Goal: Task Accomplishment & Management: Use online tool/utility

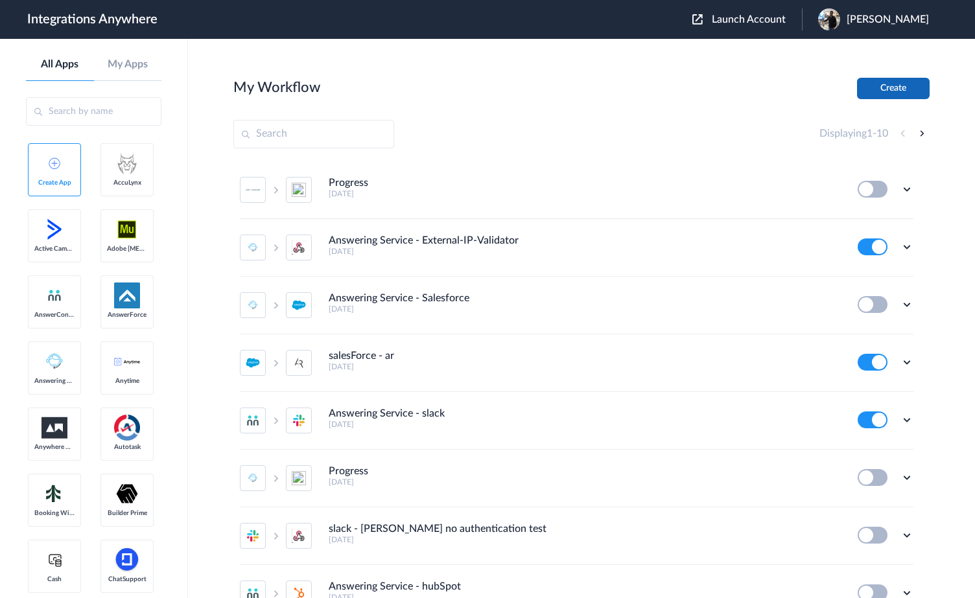
click at [906, 84] on button "Create" at bounding box center [893, 88] width 73 height 21
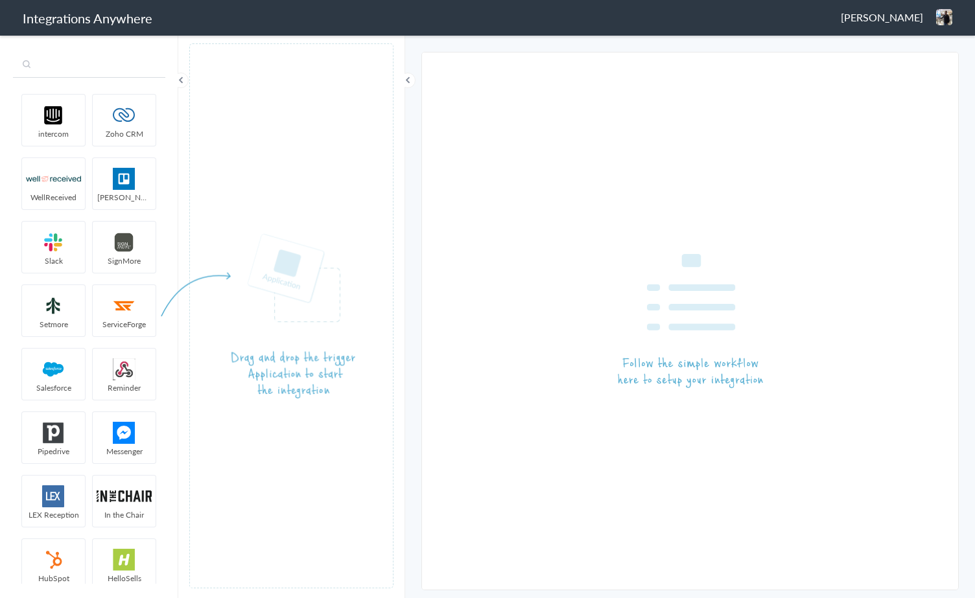
click at [63, 69] on input "text" at bounding box center [89, 65] width 152 height 25
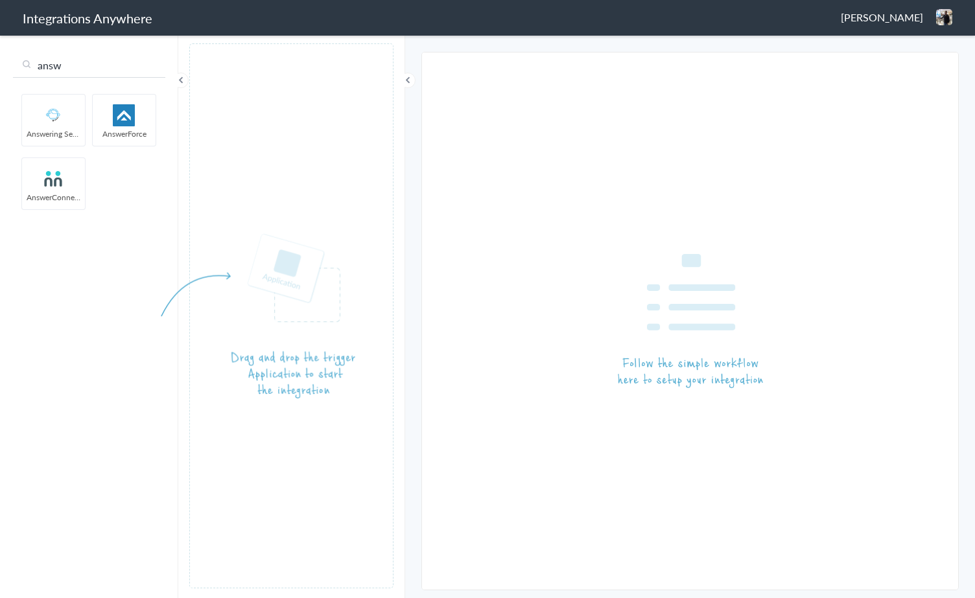
type input "answ"
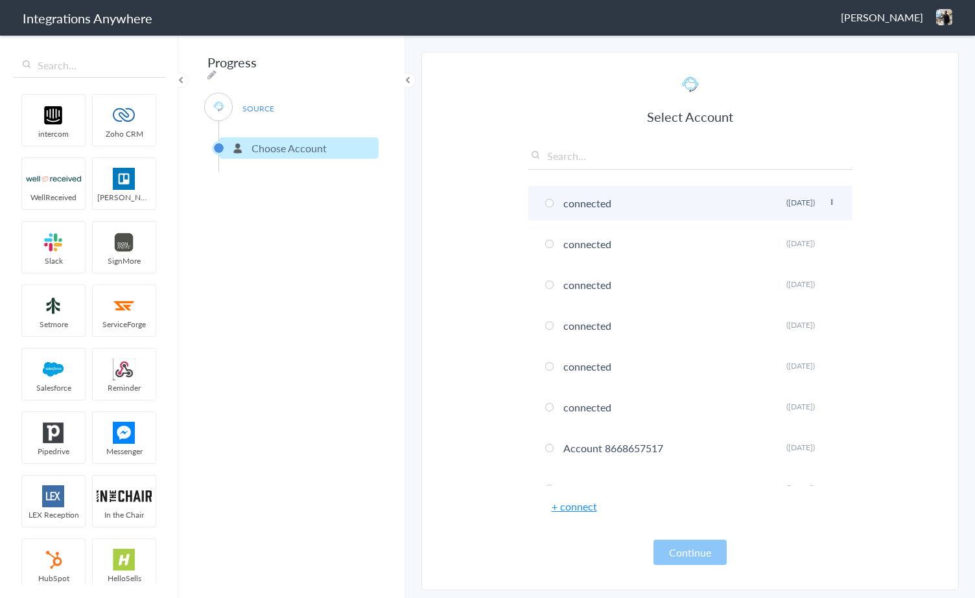
click at [559, 208] on li "connected Rename Delete (8 years ago)" at bounding box center [690, 203] width 324 height 34
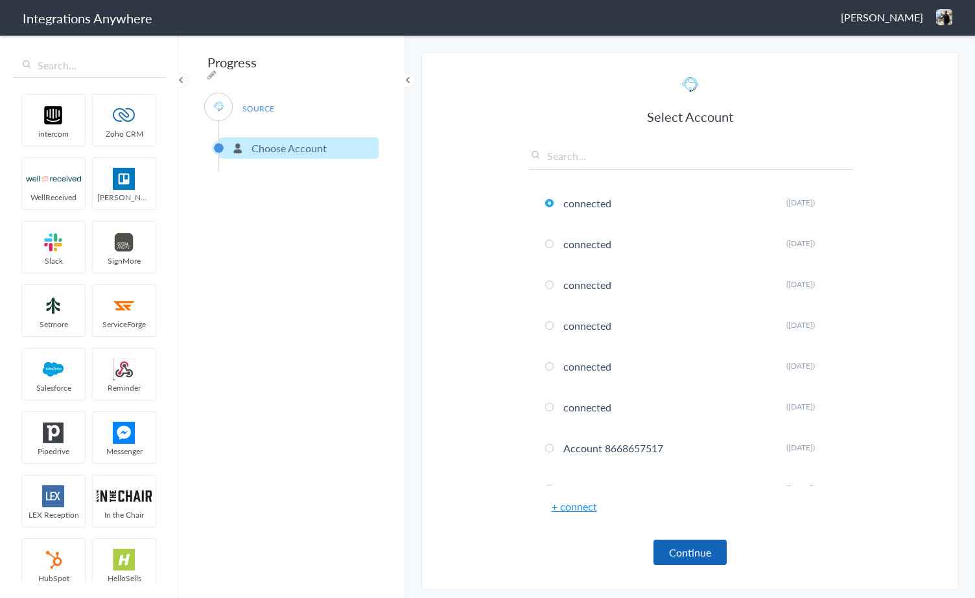
click at [703, 546] on button "Continue" at bounding box center [689, 552] width 73 height 25
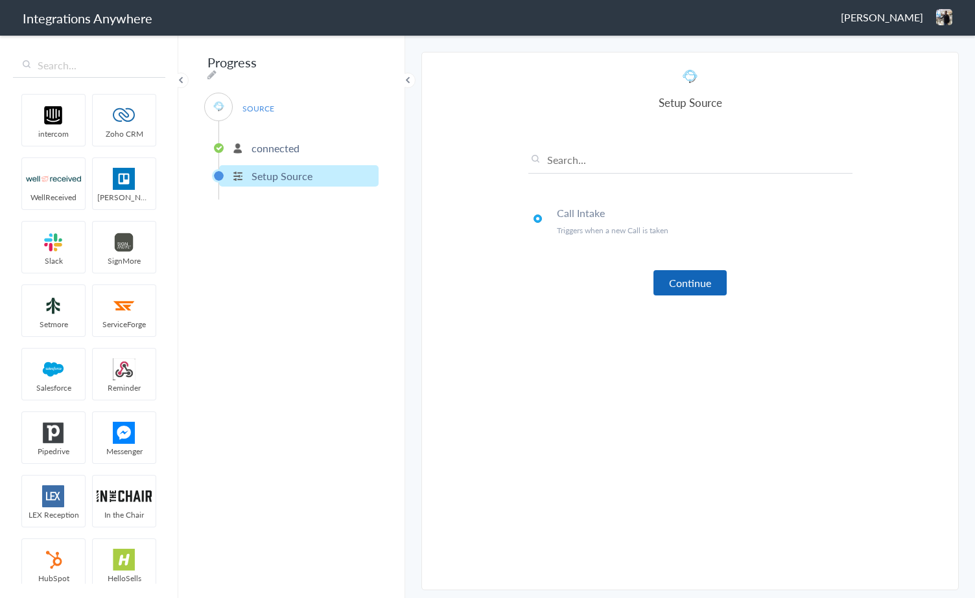
click at [695, 283] on button "Continue" at bounding box center [689, 282] width 73 height 25
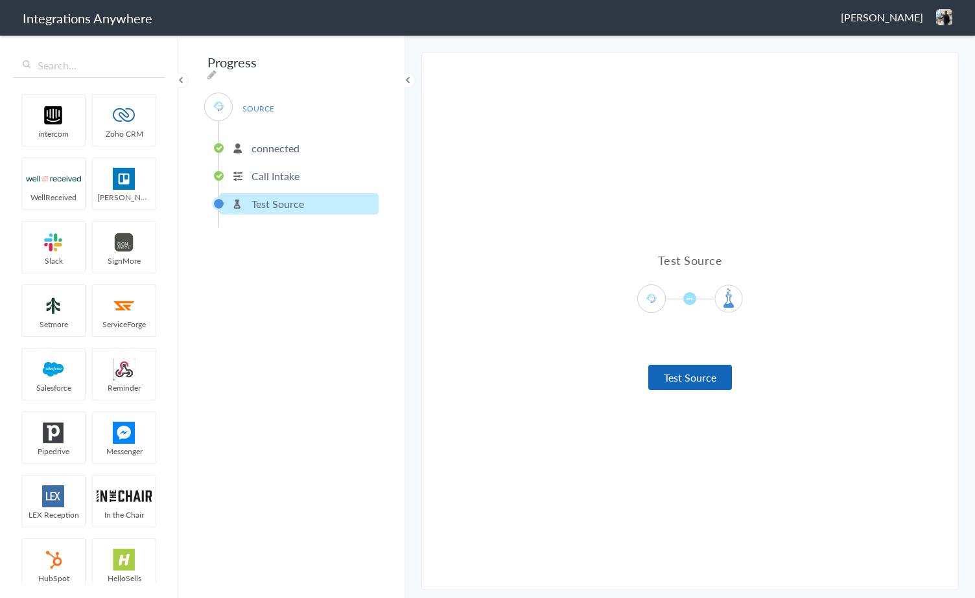
click at [705, 383] on button "Test Source" at bounding box center [690, 377] width 84 height 25
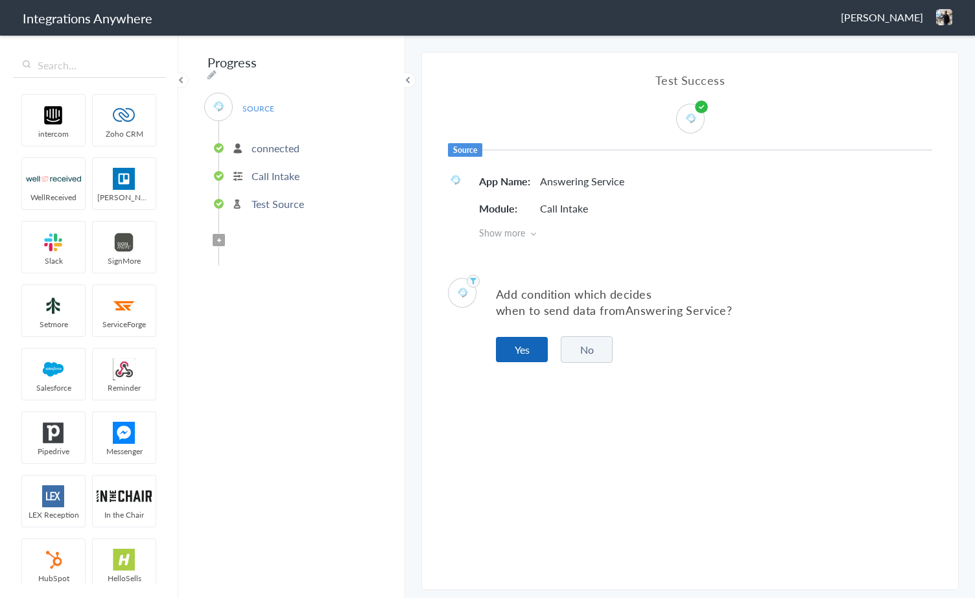
click at [521, 346] on button "Yes" at bounding box center [522, 349] width 52 height 25
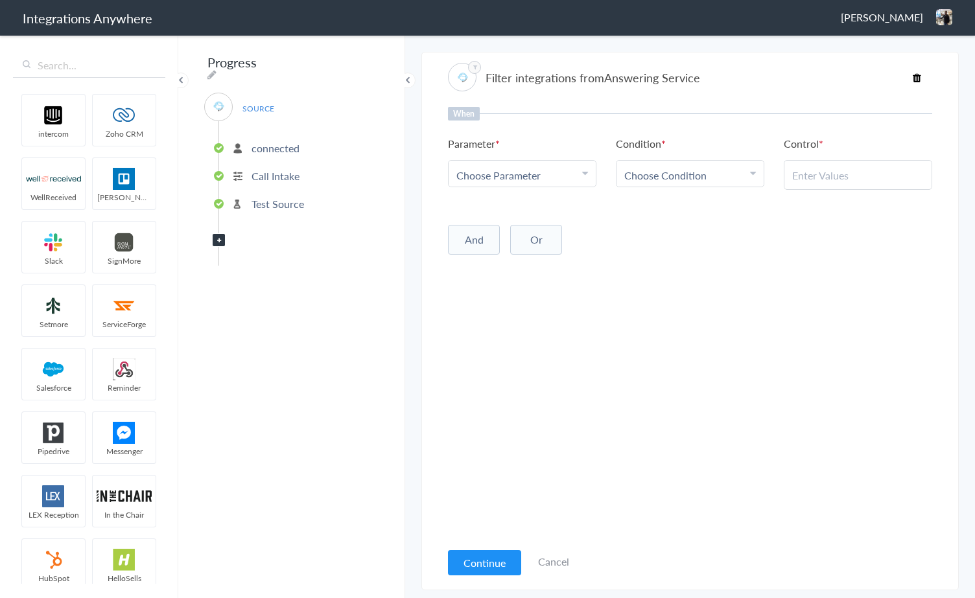
click at [515, 174] on span "Choose Parameter" at bounding box center [498, 175] width 84 height 15
click at [509, 234] on link "Name" at bounding box center [522, 239] width 147 height 28
click at [650, 180] on span "Choose Condition" at bounding box center [665, 175] width 82 height 15
click at [668, 244] on link "Contains" at bounding box center [690, 239] width 147 height 28
click at [808, 174] on input "text" at bounding box center [858, 175] width 132 height 15
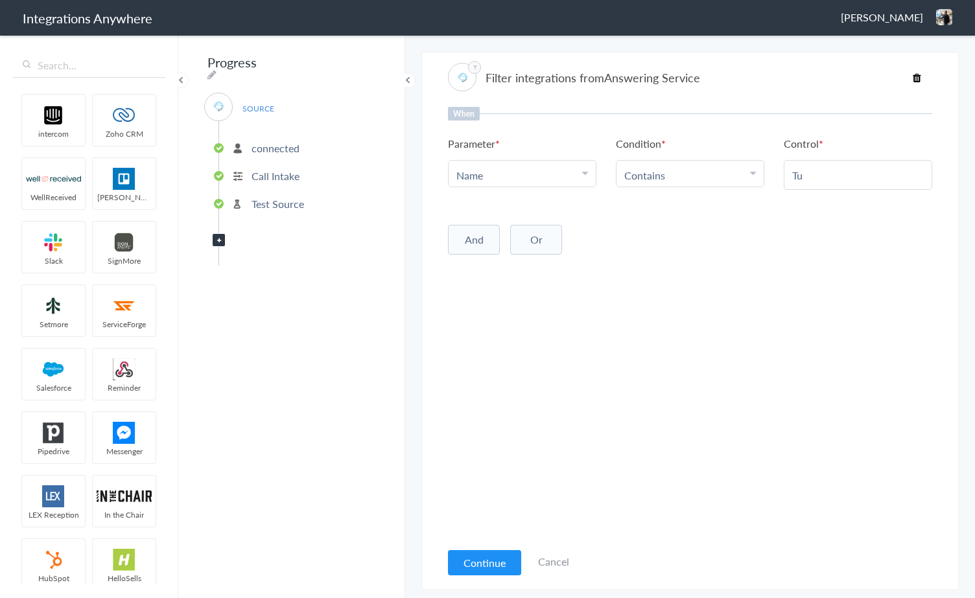
type input "T"
type input "Rutvik"
click at [494, 555] on button "Continue" at bounding box center [484, 562] width 73 height 25
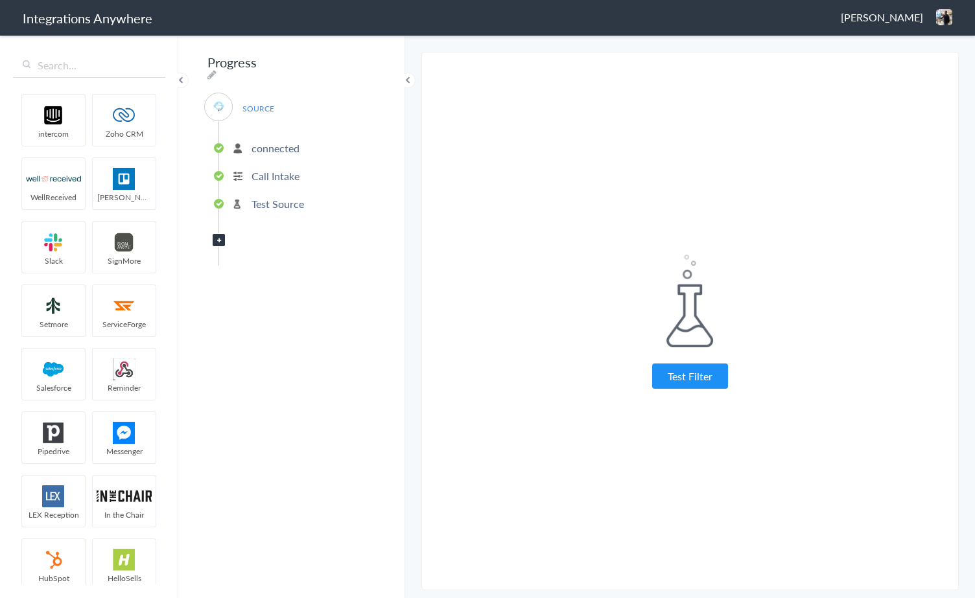
click at [705, 362] on div "Test Filter" at bounding box center [690, 322] width 324 height 134
click at [692, 377] on button "Test Filter" at bounding box center [690, 376] width 76 height 25
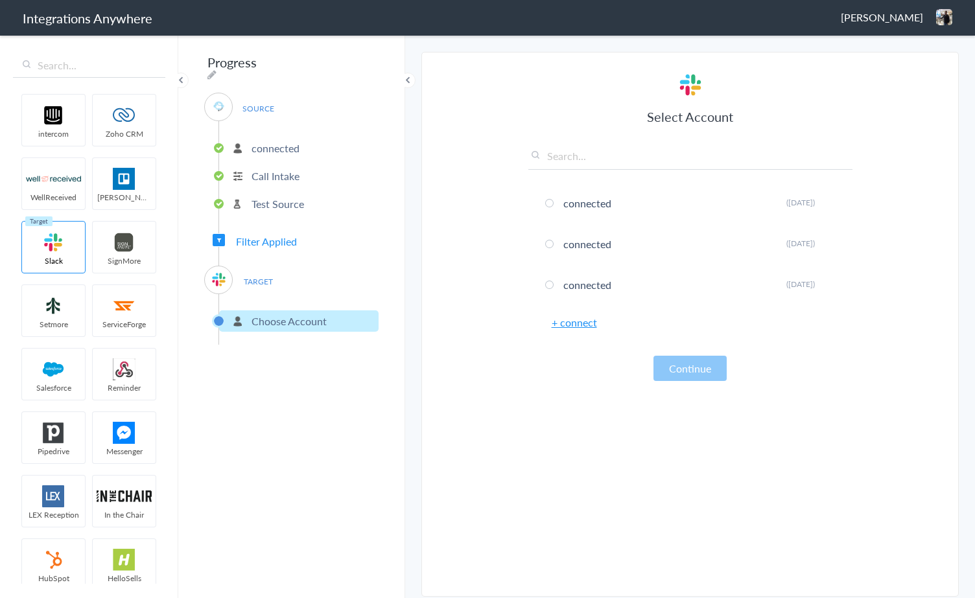
click at [578, 324] on link "+ connect" at bounding box center [574, 322] width 45 height 15
click at [543, 202] on li "connected Rename Delete (6 years ago)" at bounding box center [690, 203] width 324 height 34
click at [685, 371] on button "Continue" at bounding box center [689, 368] width 73 height 25
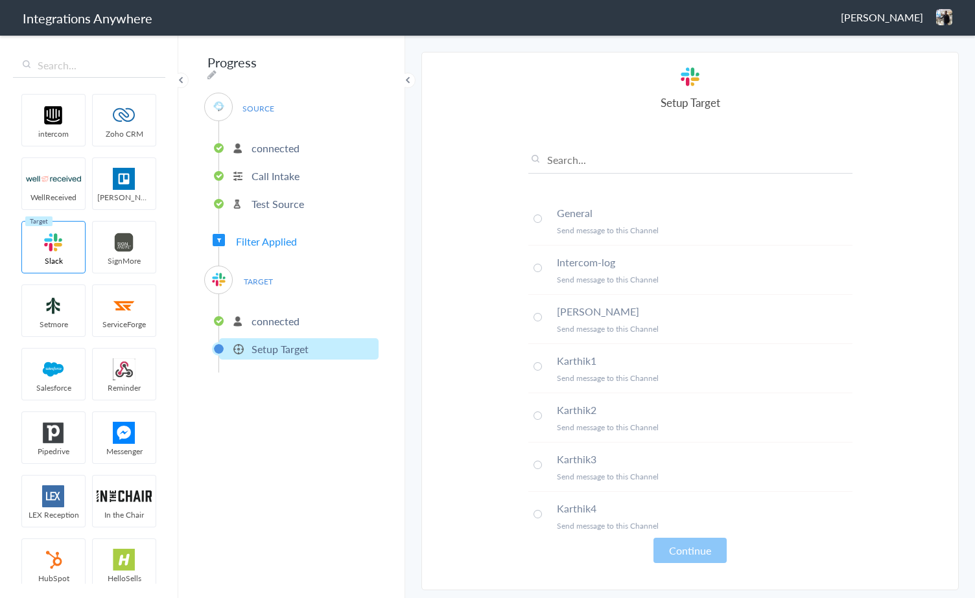
click at [541, 215] on li "General Send message to this Channel" at bounding box center [690, 220] width 324 height 49
click at [695, 550] on button "Continue" at bounding box center [689, 550] width 73 height 25
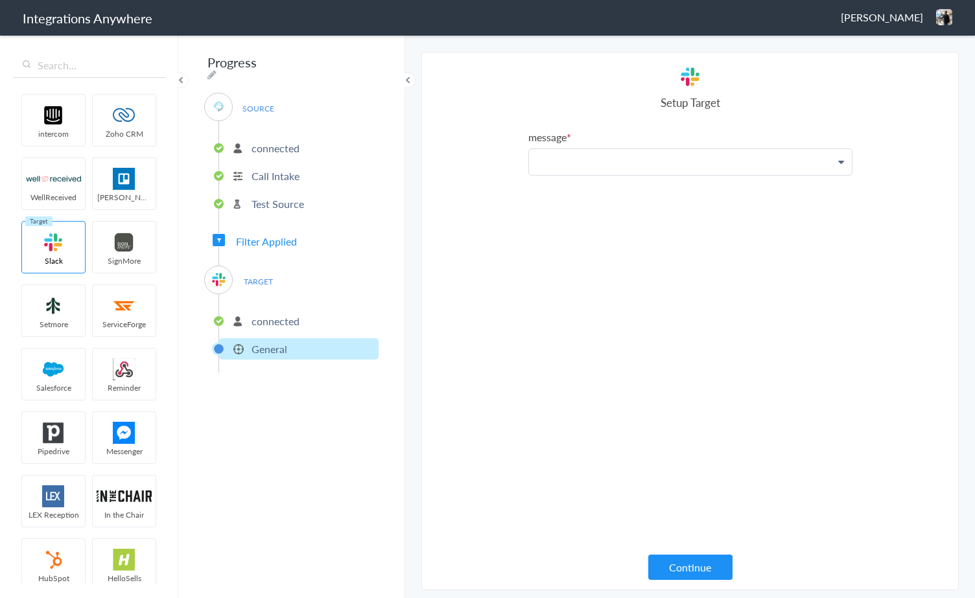
click at [657, 164] on p at bounding box center [690, 162] width 323 height 26
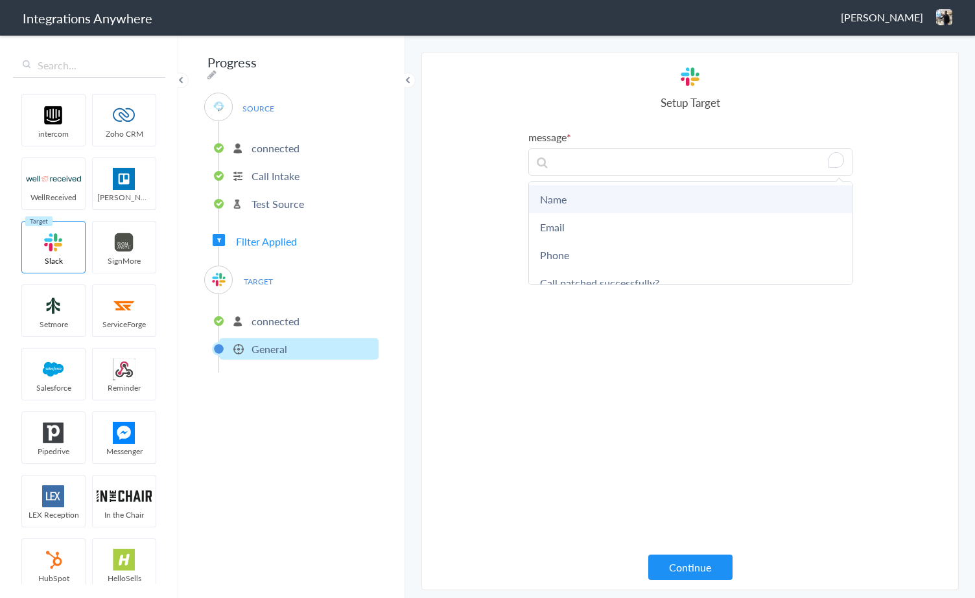
click at [623, 194] on link "Name" at bounding box center [690, 199] width 323 height 28
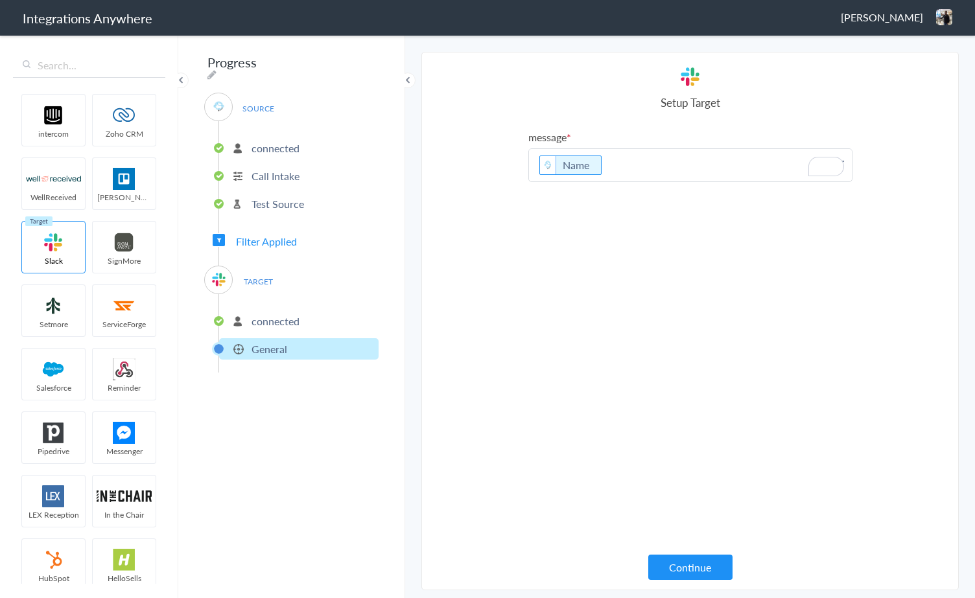
click at [635, 162] on p "Name" at bounding box center [690, 165] width 323 height 32
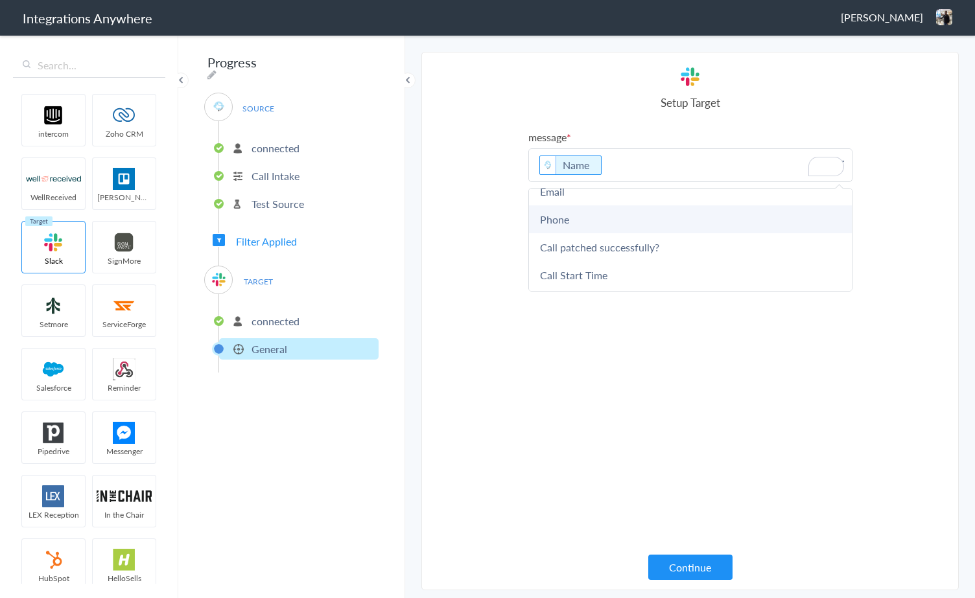
click at [639, 250] on link "Call patched successfully?" at bounding box center [690, 247] width 323 height 28
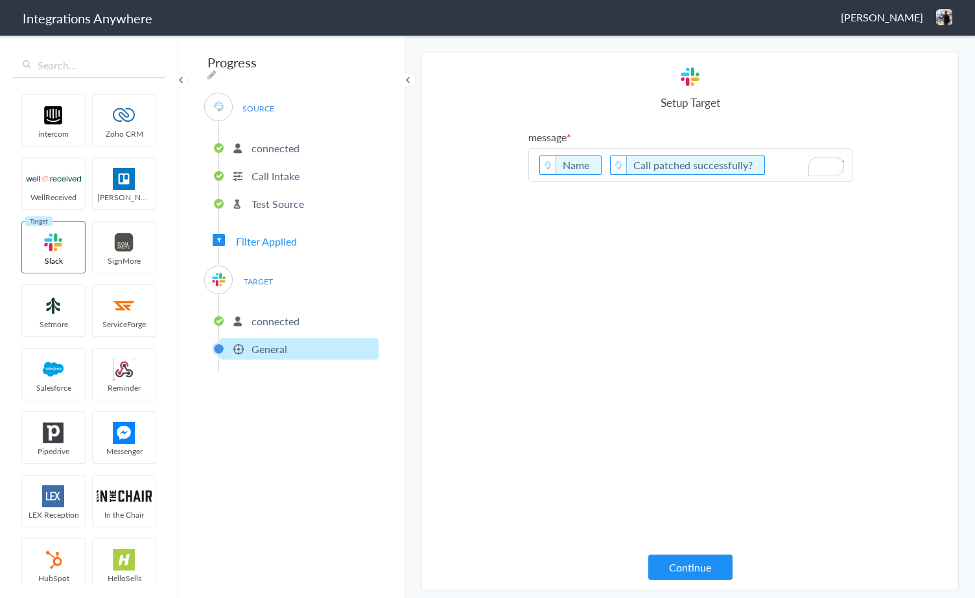
click at [779, 162] on p "Name Call patched successfully?" at bounding box center [690, 165] width 323 height 32
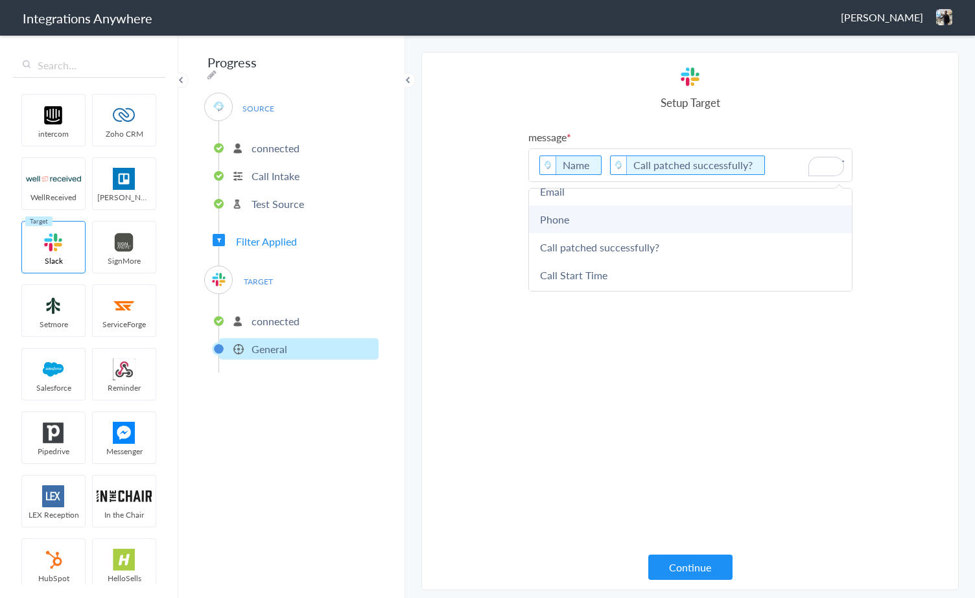
click at [657, 222] on link "Phone" at bounding box center [690, 220] width 323 height 28
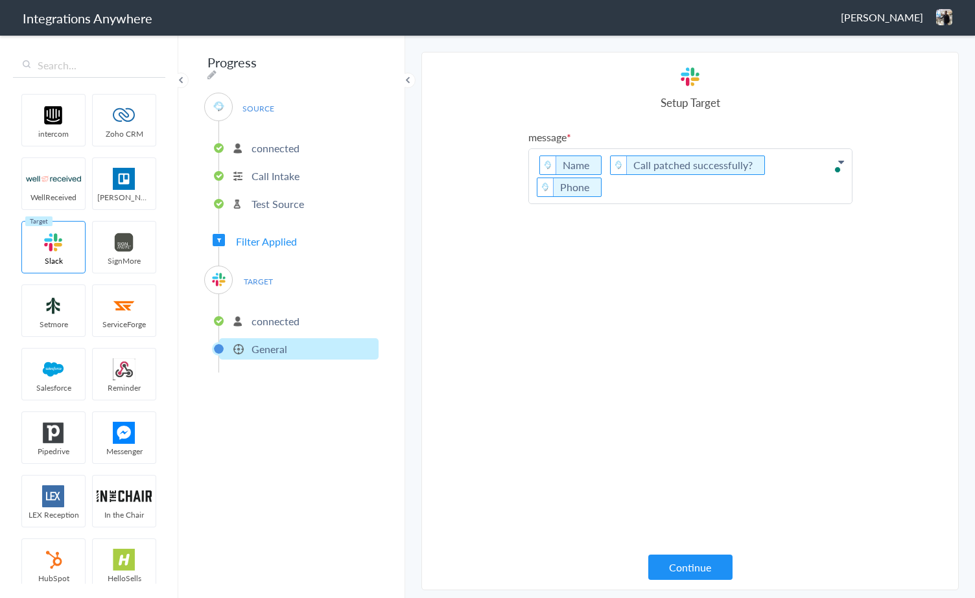
click at [536, 166] on p "Name Call patched successfully? Phone" at bounding box center [690, 176] width 323 height 54
click at [474, 244] on section "Select Account connected Rename Delete (8 years ago) connected Rename Delete (8…" at bounding box center [689, 321] width 537 height 539
click at [696, 571] on button "Continue" at bounding box center [690, 567] width 84 height 25
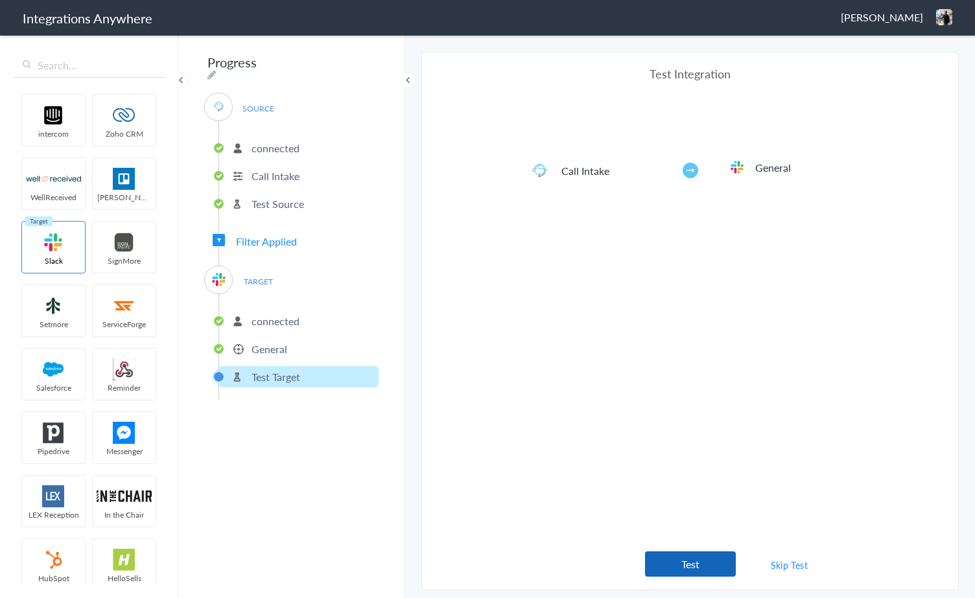
click at [689, 556] on button "Test" at bounding box center [690, 564] width 91 height 25
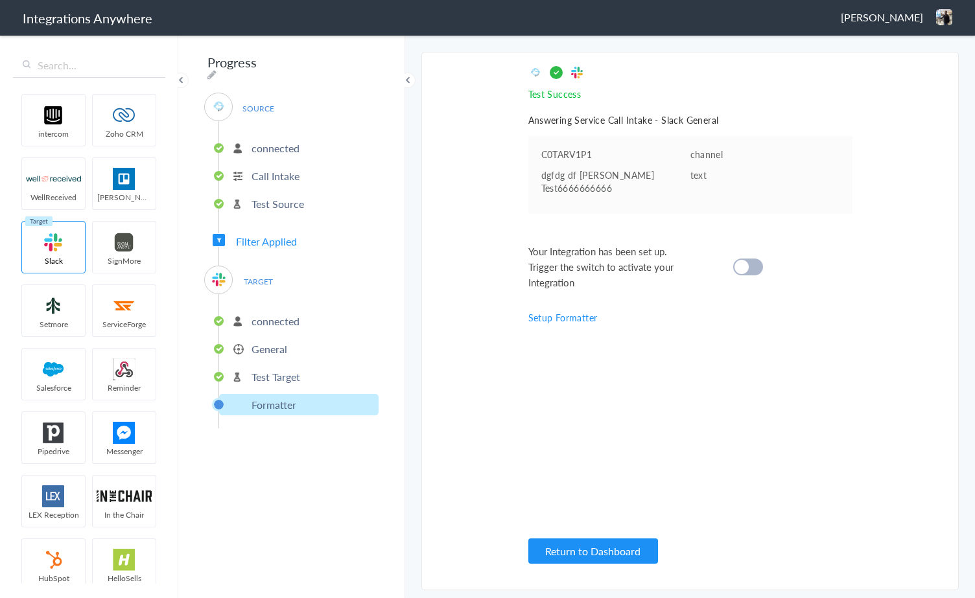
click at [761, 256] on div "Your Integration has been set up. Trigger the switch to activate your Integrati…" at bounding box center [674, 267] width 292 height 47
click at [757, 268] on div at bounding box center [748, 267] width 30 height 17
click at [629, 550] on button "Return to Dashboard" at bounding box center [593, 551] width 130 height 25
